Goal: Find specific page/section

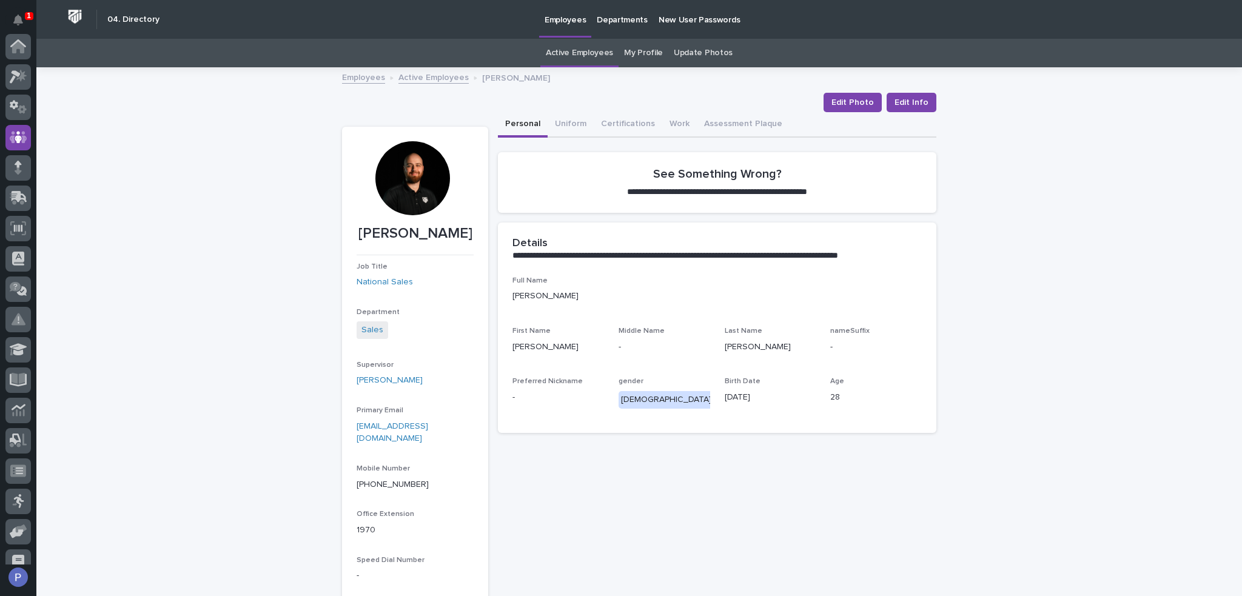
scroll to position [91, 0]
click at [429, 78] on link "Active Employees" at bounding box center [433, 77] width 70 height 14
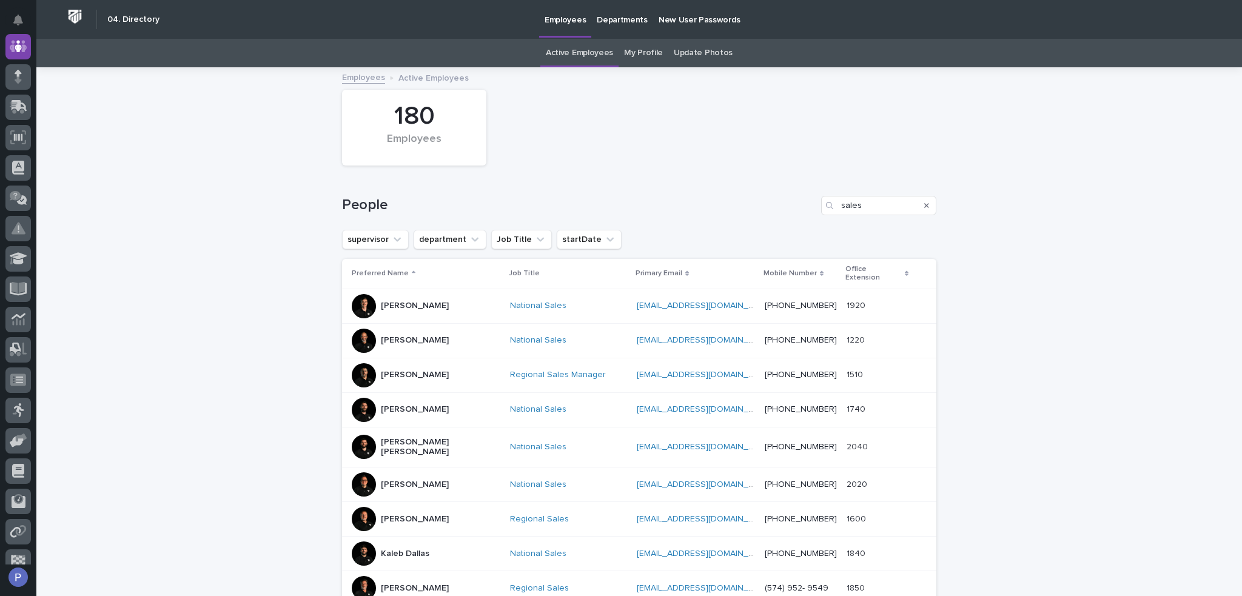
click at [924, 203] on icon "Search" at bounding box center [926, 205] width 5 height 7
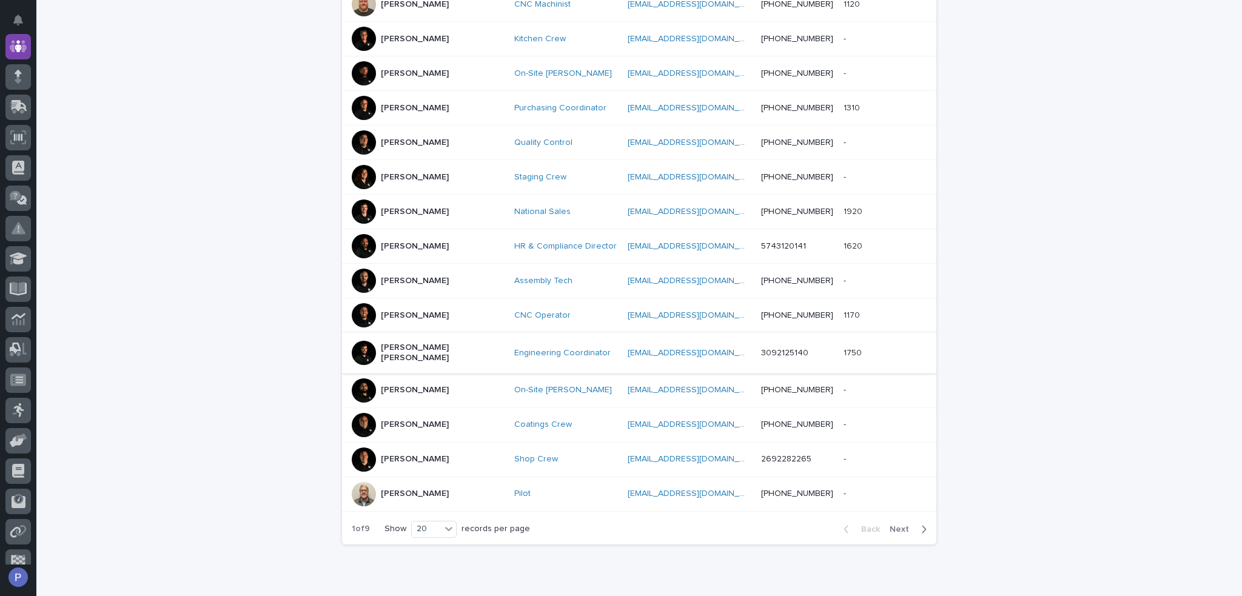
scroll to position [509, 0]
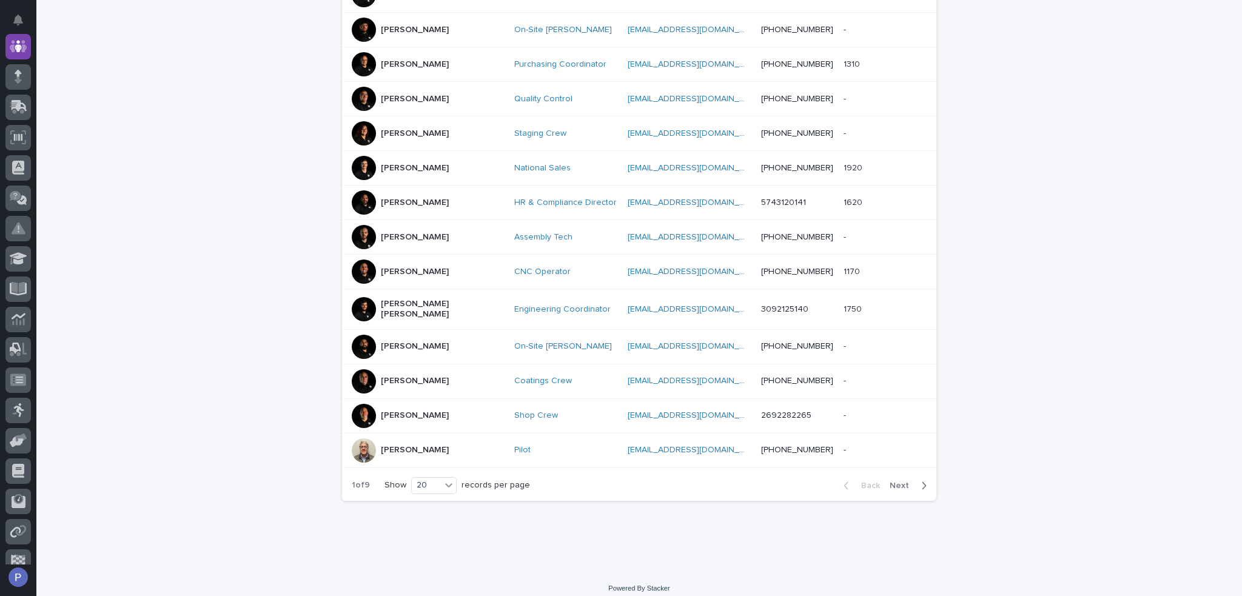
click at [897, 481] on span "Next" at bounding box center [903, 485] width 27 height 8
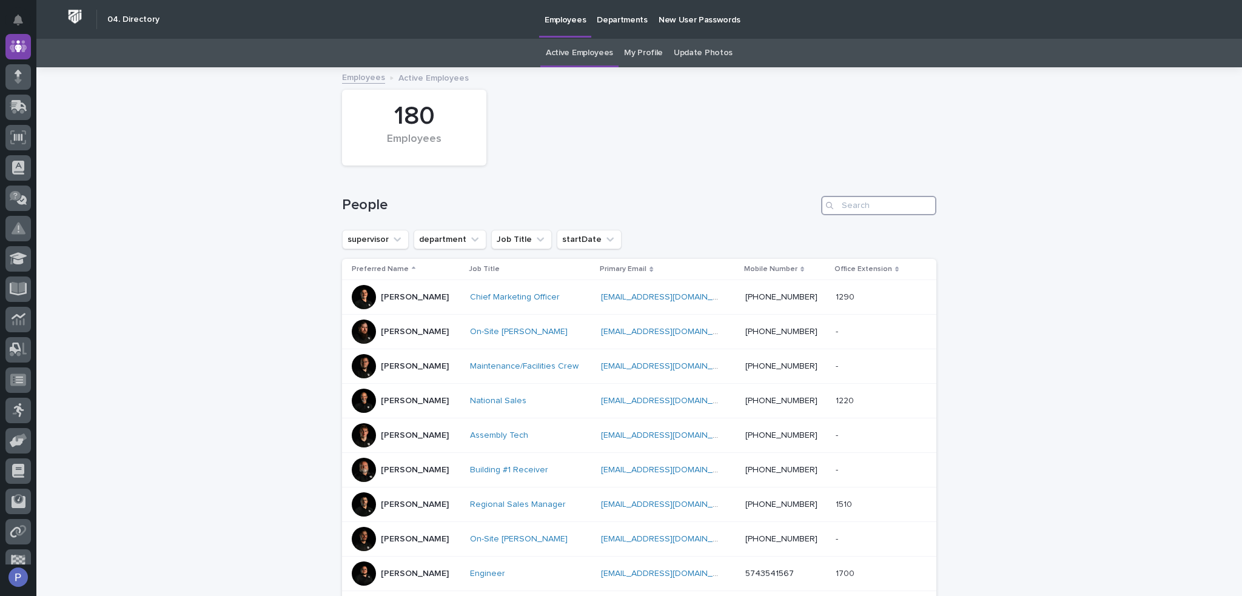
click at [861, 201] on input "Search" at bounding box center [878, 205] width 115 height 19
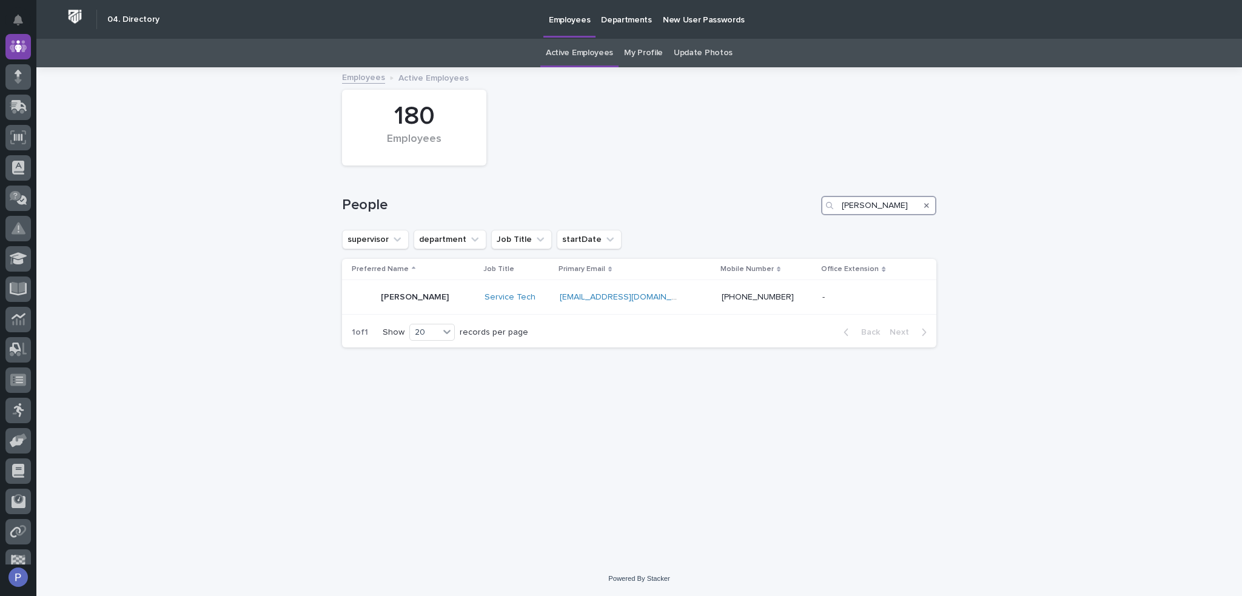
type input "[PERSON_NAME]"
